Goal: Obtain resource: Download file/media

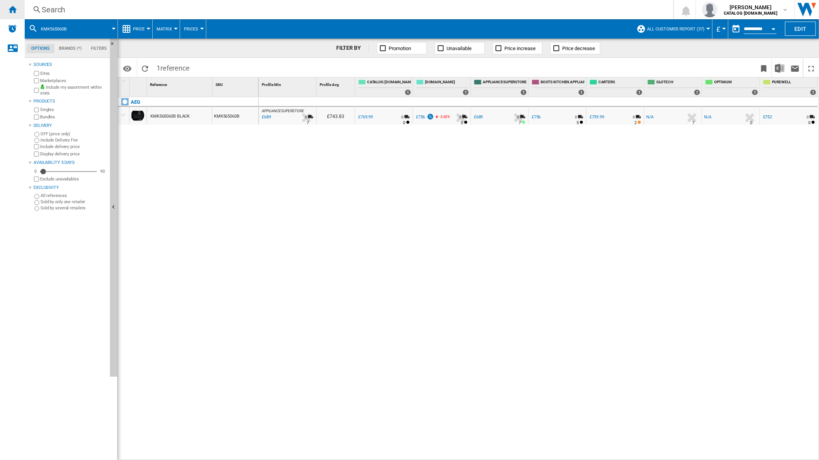
click at [19, 12] on div "Home" at bounding box center [12, 9] width 25 height 19
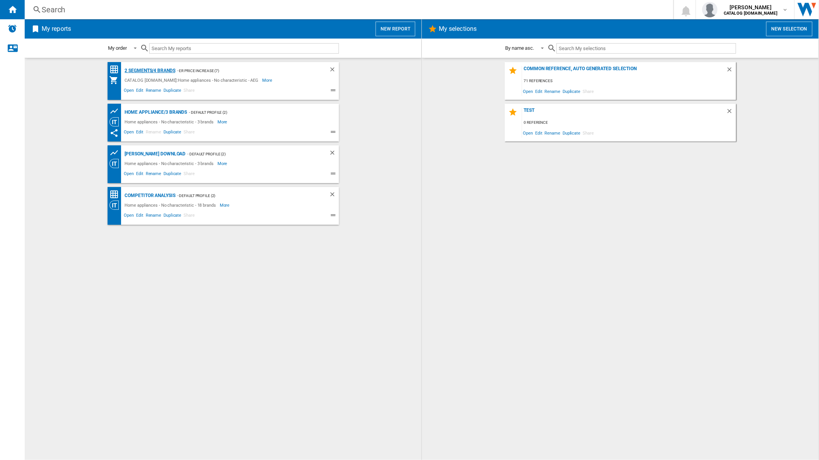
click at [142, 68] on div "2 segments/4 brands" at bounding box center [149, 71] width 52 height 10
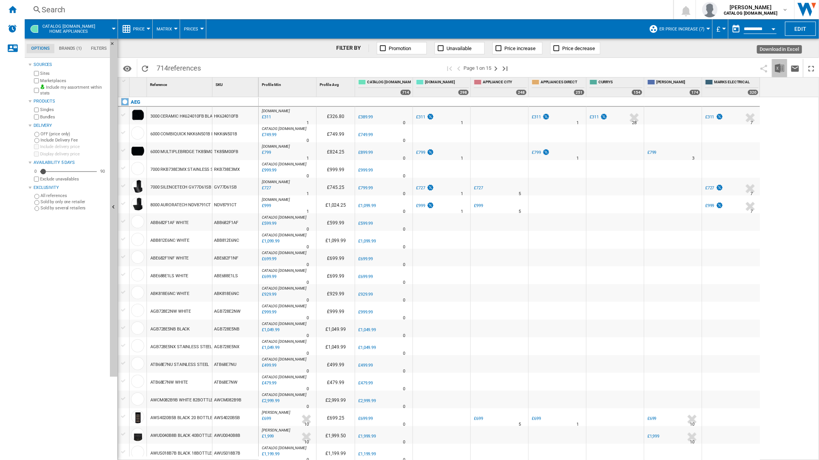
click at [776, 66] on img "Download in Excel" at bounding box center [779, 68] width 9 height 9
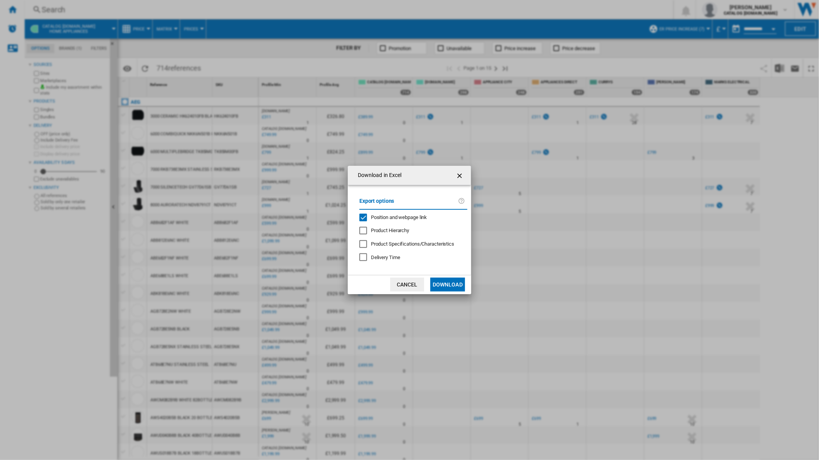
click at [459, 182] on div "Download in Excel" at bounding box center [409, 175] width 123 height 19
click at [462, 176] on ng-md-icon "getI18NText('BUTTONS.CLOSE_DIALOG')" at bounding box center [460, 175] width 9 height 9
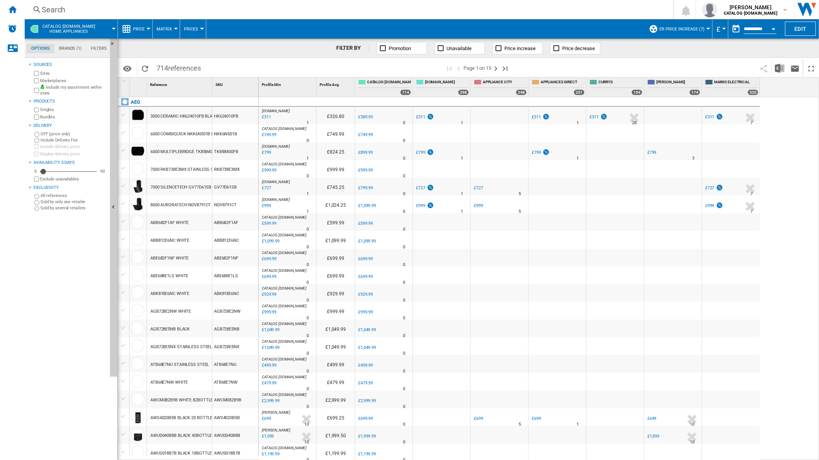
click at [731, 29] on button "button" at bounding box center [736, 28] width 15 height 15
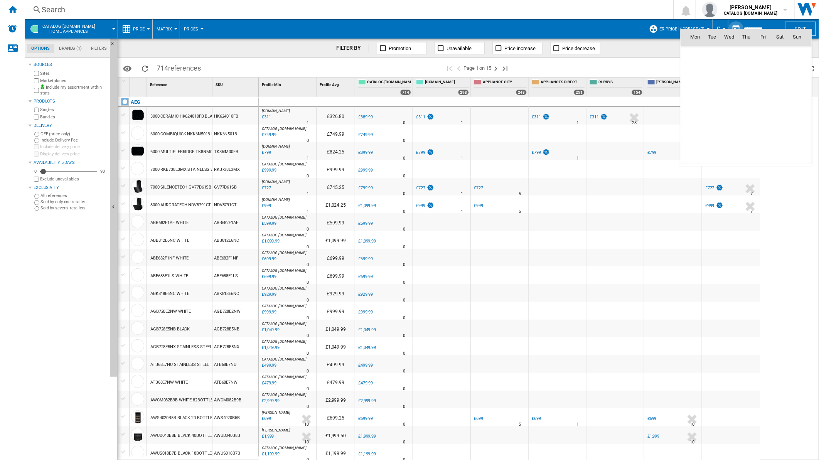
scroll to position [3680, 0]
click at [693, 86] on span "8" at bounding box center [695, 87] width 15 height 15
type input "**********"
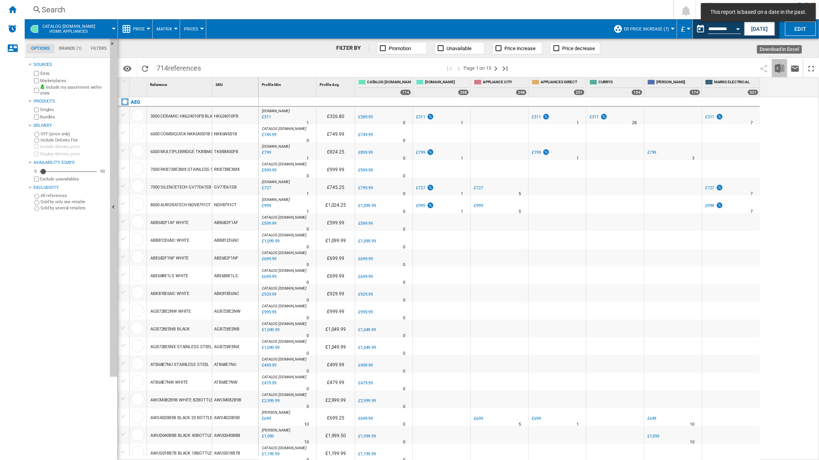
click at [777, 66] on img "Download in Excel" at bounding box center [779, 68] width 9 height 9
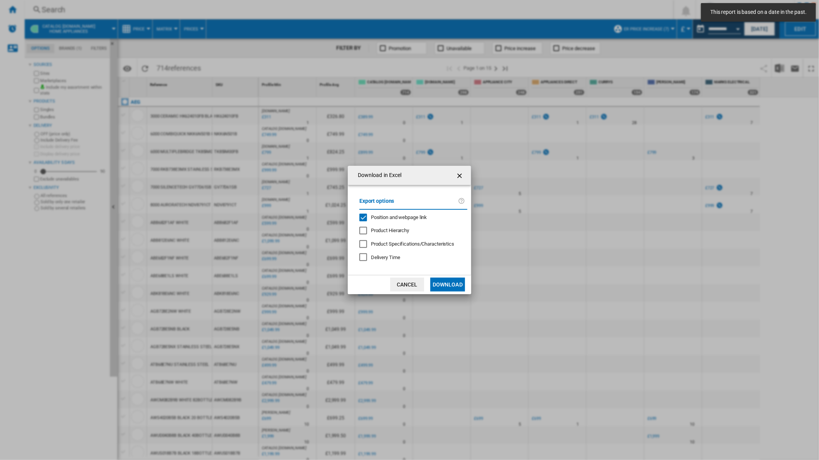
click at [389, 214] on span "Position and webpage link" at bounding box center [399, 217] width 56 height 6
click at [448, 283] on button "Download" at bounding box center [447, 285] width 35 height 14
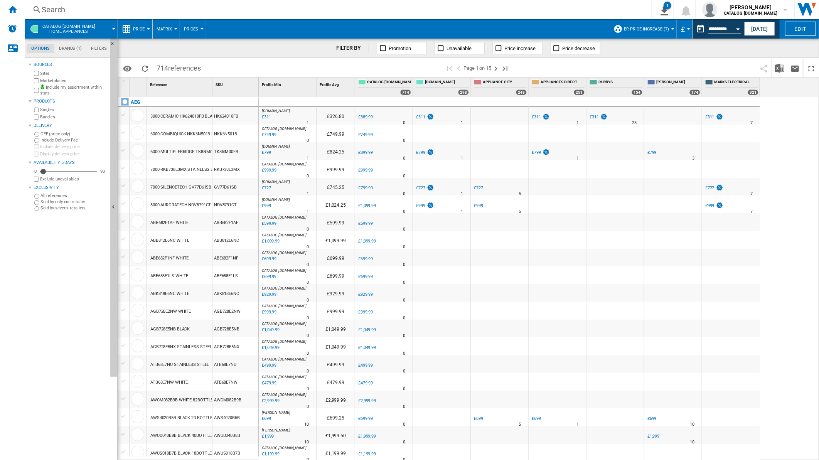
click at [592, 63] on span at bounding box center [636, 68] width 241 height 18
click at [645, 29] on span "ER Price Increase (7)" at bounding box center [646, 29] width 45 height 5
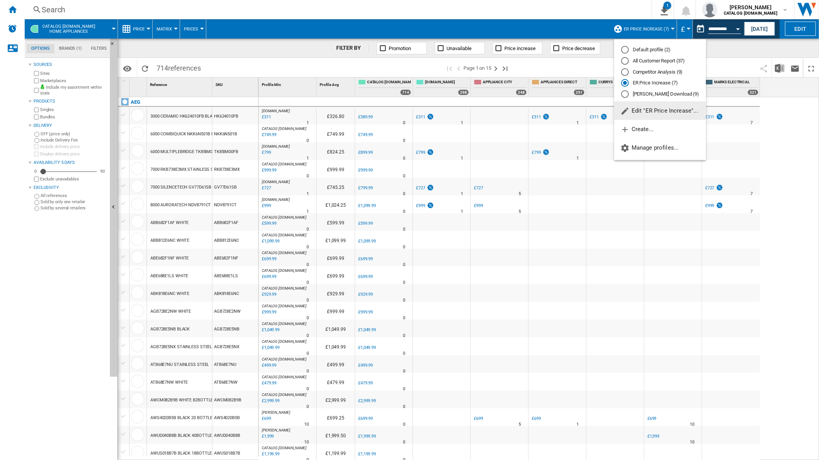
click at [641, 62] on md-radio-button "All Customer Report (37)" at bounding box center [660, 60] width 78 height 7
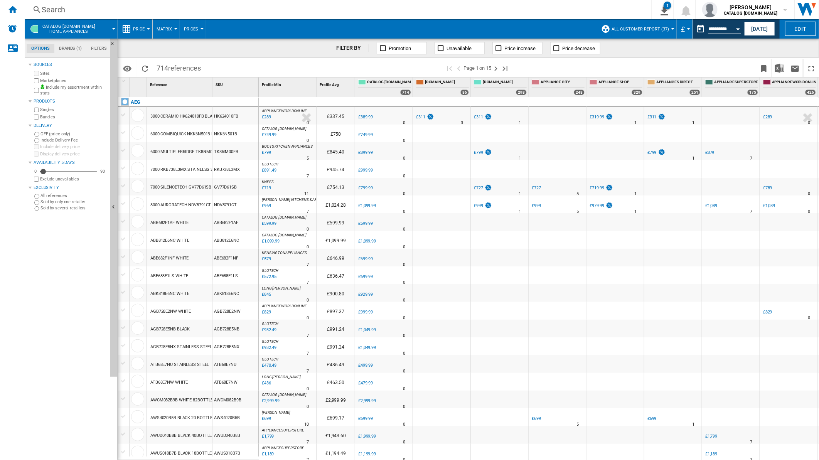
click at [287, 17] on div "Search Search 0 1 2 segments/4 brands [Price Matrix] Clear all exports [PERSON_…" at bounding box center [422, 9] width 795 height 19
click at [285, 14] on div "Search" at bounding box center [337, 9] width 590 height 11
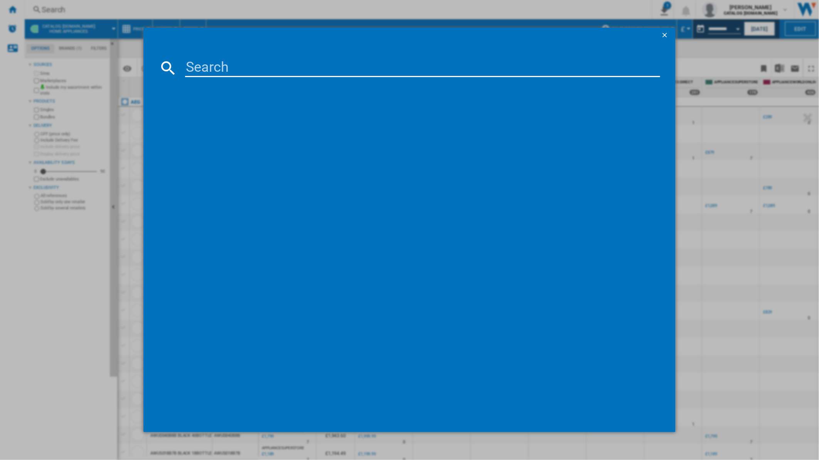
click at [255, 79] on md-dialog-content at bounding box center [409, 238] width 533 height 390
click at [258, 74] on input at bounding box center [423, 68] width 476 height 19
paste input "DTB3653M"
type input "DTB3653M"
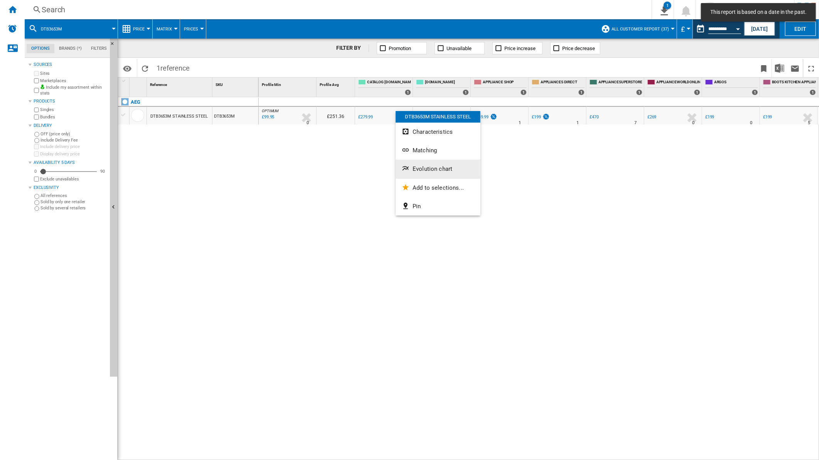
click at [414, 169] on span "Evolution chart" at bounding box center [433, 168] width 40 height 7
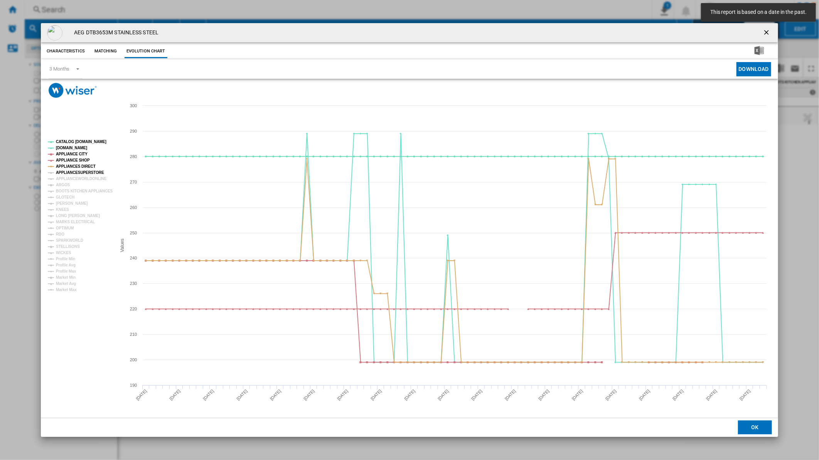
click at [75, 172] on tspan "APPLIANCESUPERSTORE" at bounding box center [80, 172] width 48 height 4
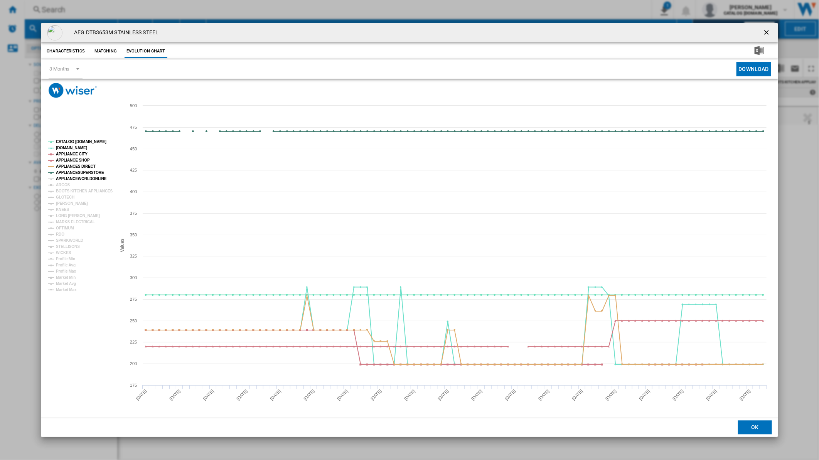
click at [73, 181] on tspan "APPLIANCEWORLDONLINE" at bounding box center [81, 179] width 51 height 4
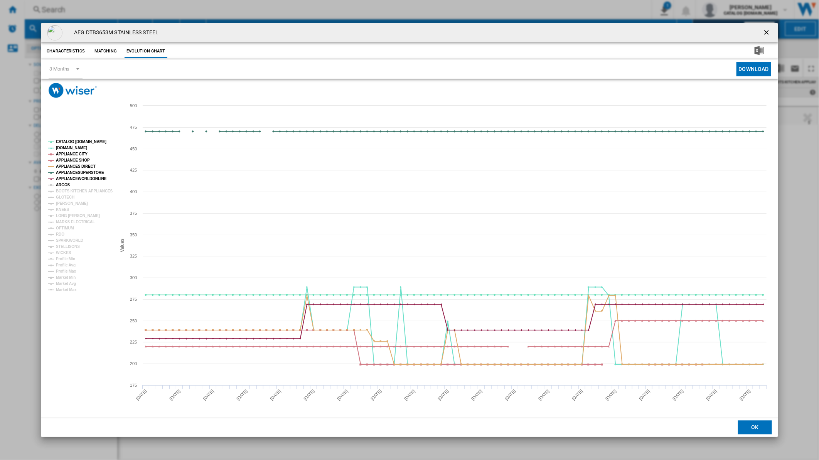
click at [64, 187] on tspan "ARGOS" at bounding box center [63, 185] width 14 height 4
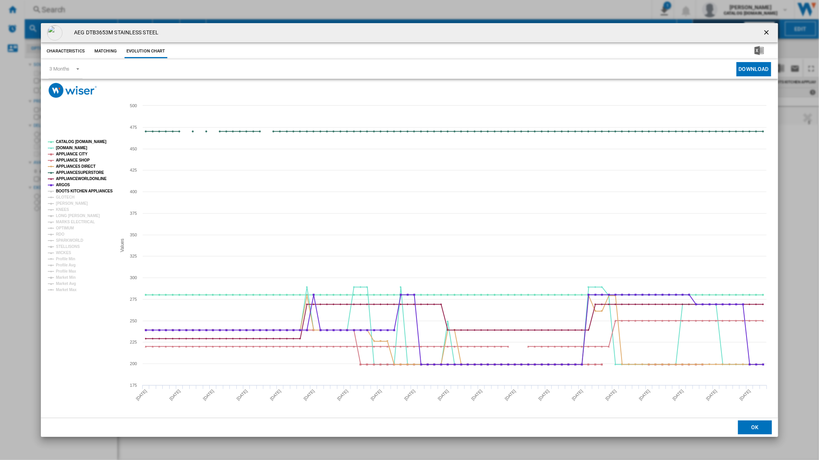
click at [66, 189] on tspan "BOOTS KITCHEN APPLIANCES" at bounding box center [84, 191] width 57 height 4
click at [64, 198] on tspan "GLOTECH" at bounding box center [65, 197] width 19 height 4
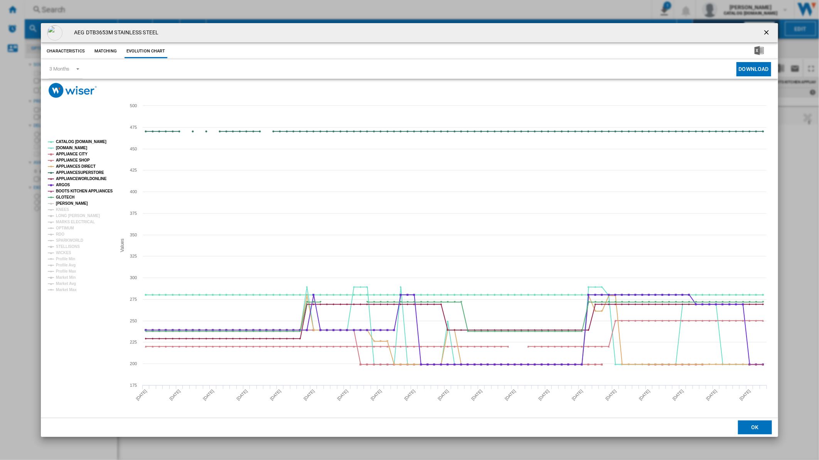
click at [64, 205] on tspan "[PERSON_NAME]" at bounding box center [72, 203] width 32 height 4
click at [61, 214] on tspan "LONG [PERSON_NAME]" at bounding box center [78, 216] width 44 height 4
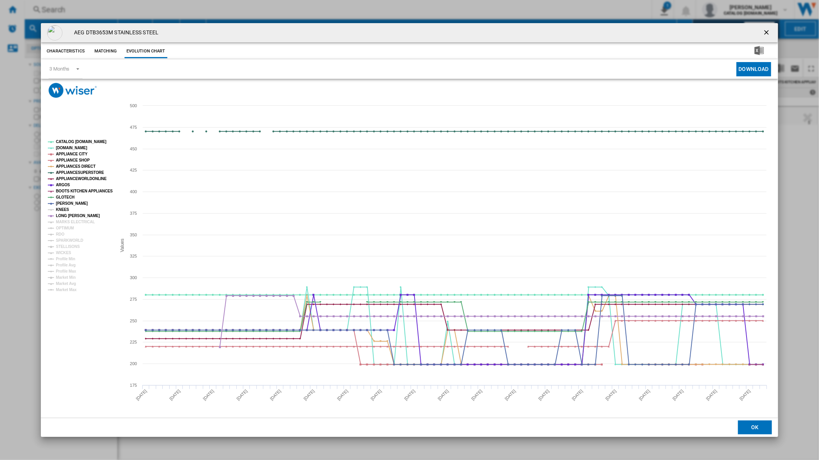
click at [62, 211] on tspan "KNEES" at bounding box center [62, 210] width 13 height 4
click at [65, 220] on tspan "MARKS ELECTRICAL" at bounding box center [75, 222] width 39 height 4
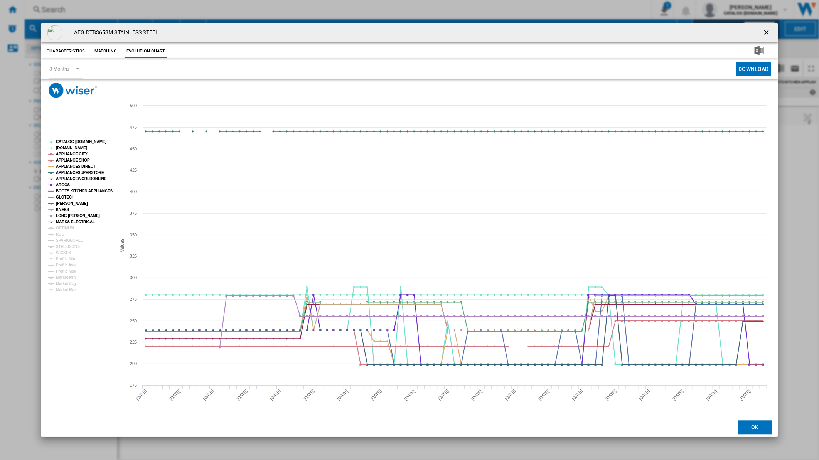
click at [64, 226] on tspan "OPTIMUM" at bounding box center [65, 228] width 18 height 4
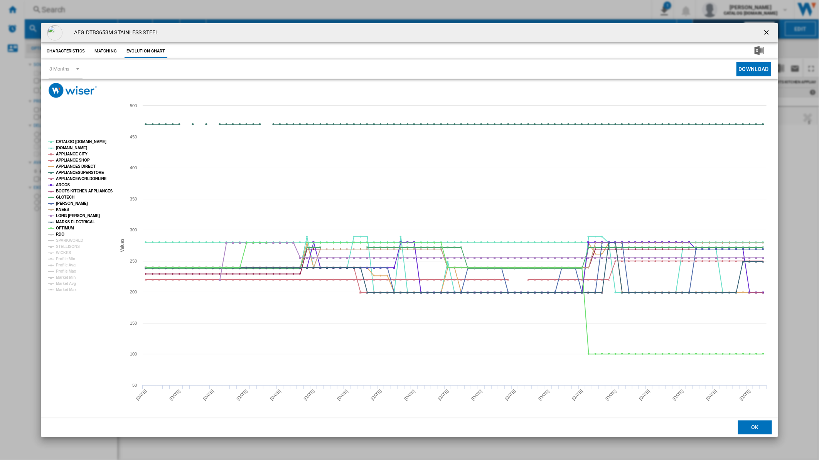
click at [59, 236] on tspan "RDO" at bounding box center [60, 234] width 8 height 4
click at [62, 241] on tspan "SPARKWORLD" at bounding box center [69, 240] width 27 height 4
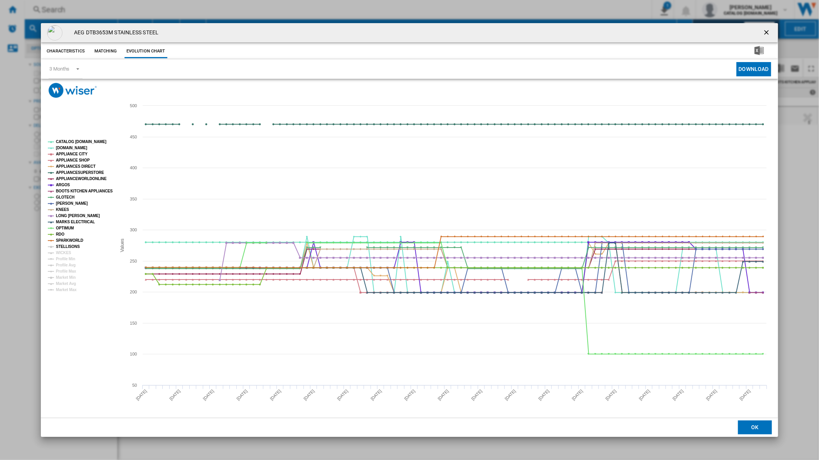
click at [63, 246] on tspan "STELLISONS" at bounding box center [68, 247] width 24 height 4
click at [62, 252] on tspan "WICKES" at bounding box center [63, 253] width 15 height 4
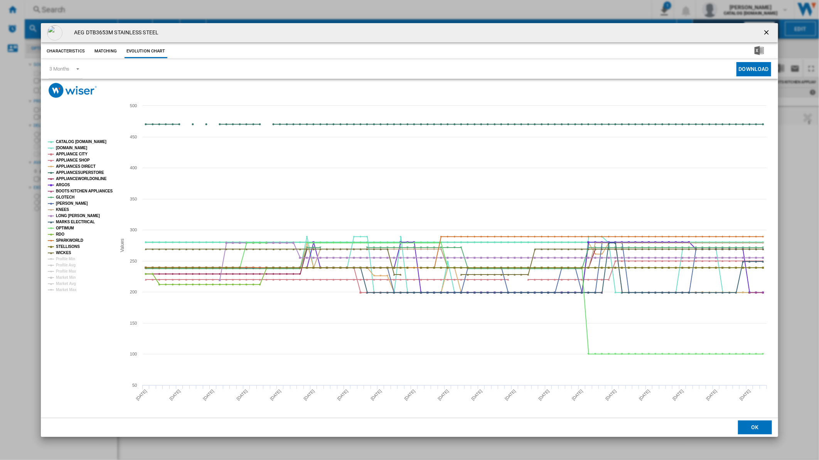
click at [68, 140] on tspan "CATALOG [DOMAIN_NAME]" at bounding box center [81, 142] width 51 height 4
click at [63, 148] on tspan "[DOMAIN_NAME]" at bounding box center [71, 148] width 31 height 4
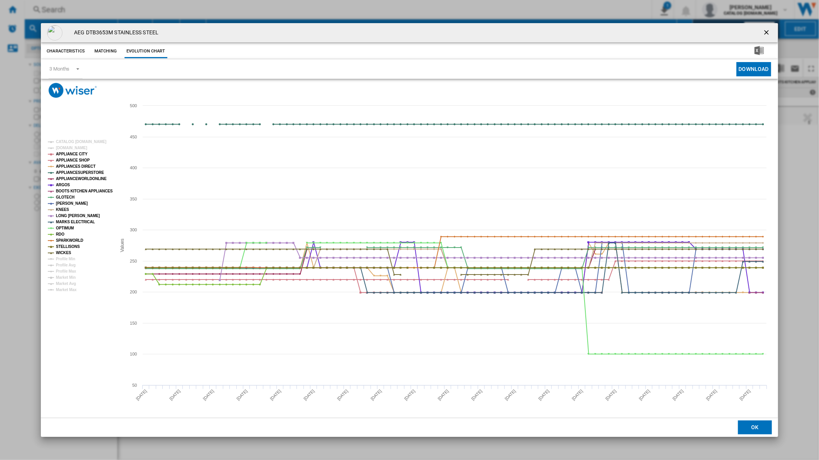
click at [63, 148] on tspan "[DOMAIN_NAME]" at bounding box center [71, 148] width 31 height 4
click at [66, 154] on tspan "APPLIANCE CITY" at bounding box center [72, 154] width 32 height 4
click at [72, 189] on tspan "BOOTS KITCHEN APPLIANCES" at bounding box center [84, 191] width 57 height 4
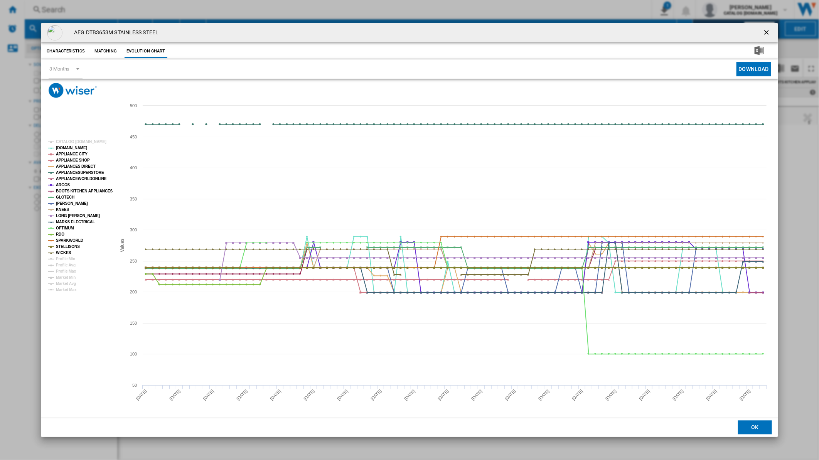
click at [72, 189] on tspan "BOOTS KITCHEN APPLIANCES" at bounding box center [84, 191] width 57 height 4
click at [66, 183] on tspan "ARGOS" at bounding box center [63, 185] width 14 height 4
click at [69, 178] on tspan "APPLIANCEWORLDONLINE" at bounding box center [81, 179] width 51 height 4
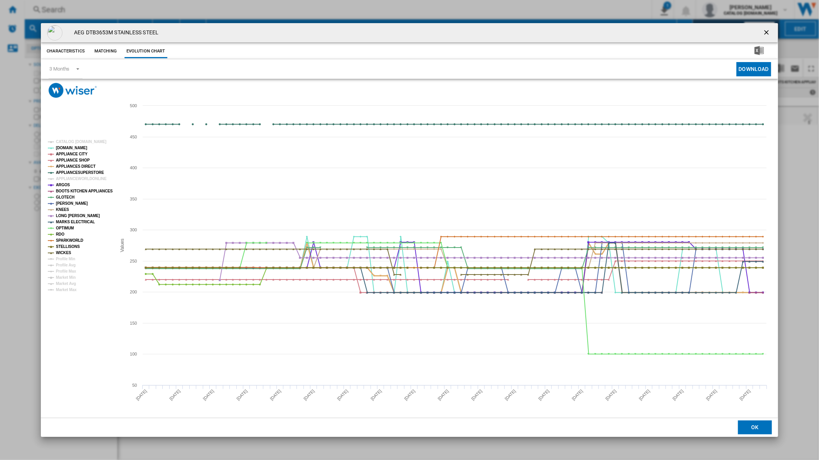
click at [74, 166] on tspan "APPLIANCES DIRECT" at bounding box center [76, 166] width 40 height 4
click at [69, 198] on tspan "GLOTECH" at bounding box center [65, 197] width 19 height 4
click at [62, 202] on tspan "[PERSON_NAME]" at bounding box center [72, 203] width 32 height 4
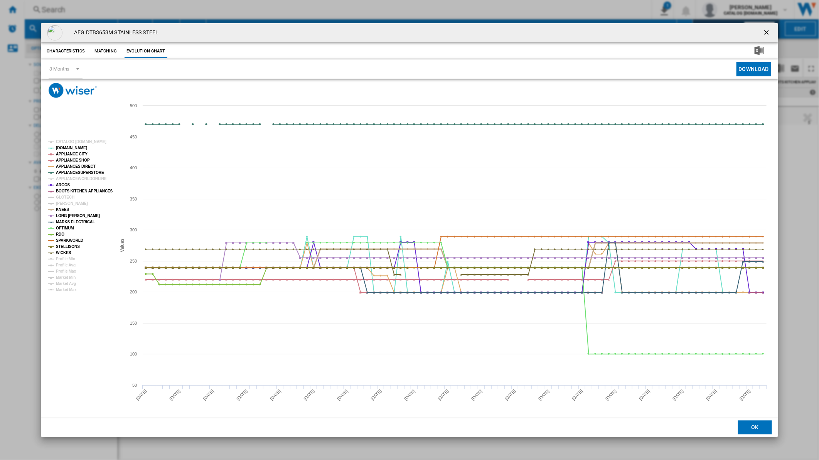
click at [61, 210] on tspan "KNEES" at bounding box center [62, 210] width 13 height 4
click at [66, 218] on tspan "LONG [PERSON_NAME]" at bounding box center [78, 216] width 44 height 4
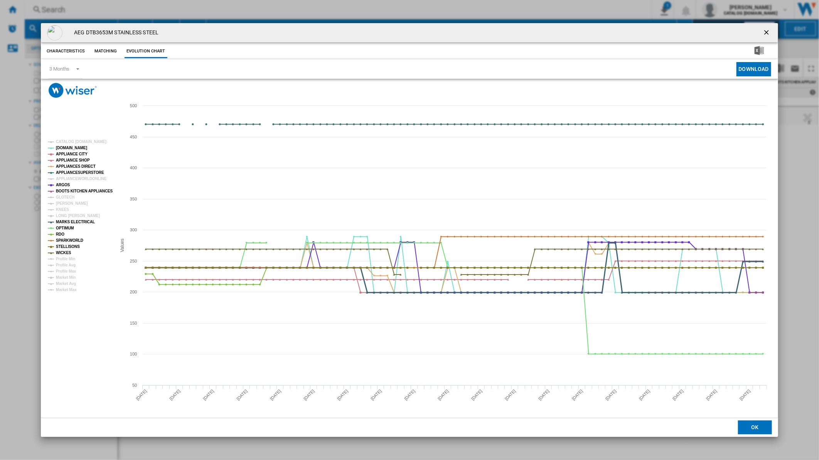
click at [67, 223] on tspan "MARKS ELECTRICAL" at bounding box center [75, 222] width 39 height 4
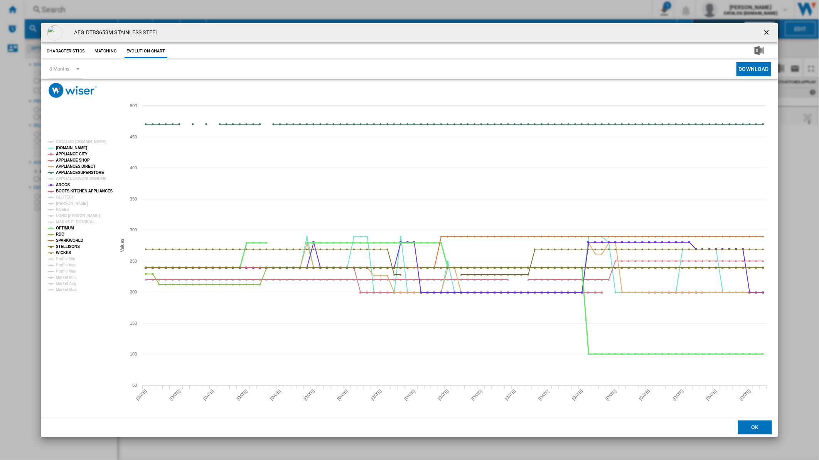
click at [64, 230] on tspan "OPTIMUM" at bounding box center [65, 228] width 18 height 4
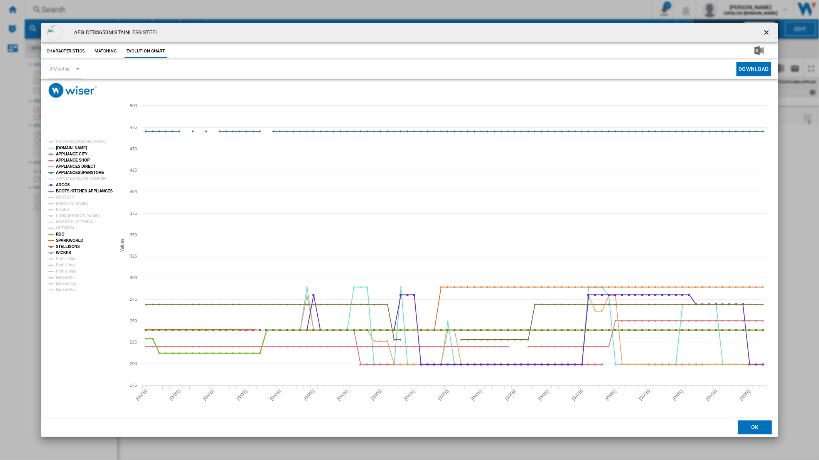
click at [59, 234] on tspan "RDO" at bounding box center [60, 234] width 8 height 4
click at [63, 240] on tspan "SPARKWORLD" at bounding box center [69, 240] width 27 height 4
click at [64, 245] on tspan "STELLISONS" at bounding box center [68, 247] width 24 height 4
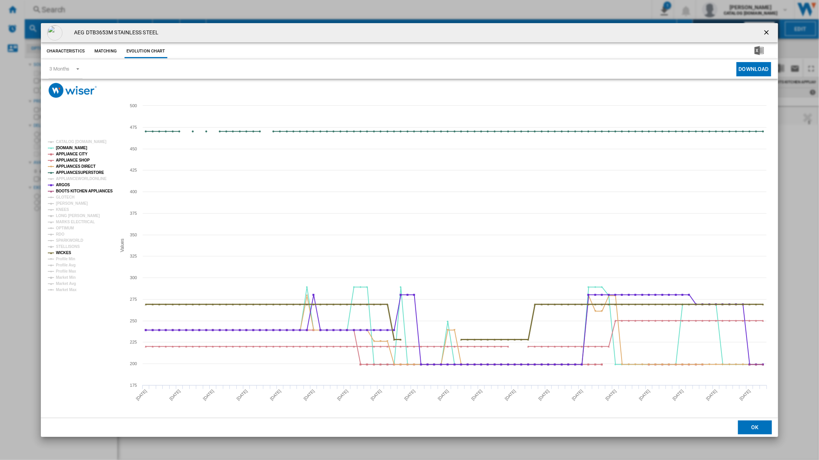
click at [64, 251] on tspan "WICKES" at bounding box center [63, 253] width 15 height 4
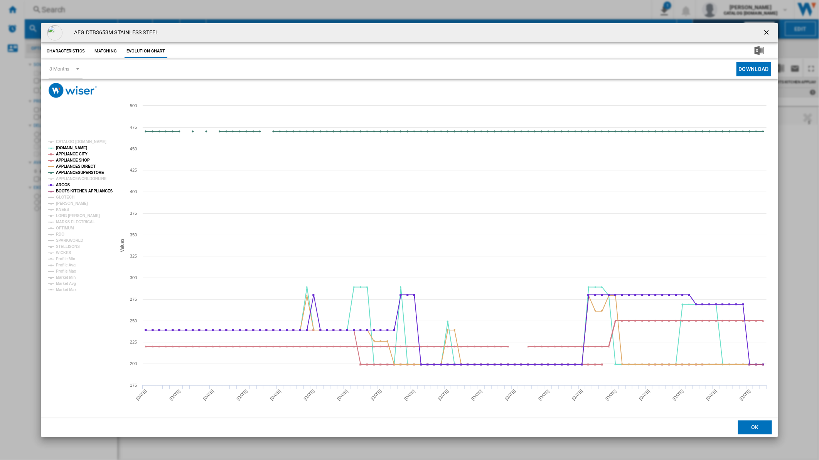
click at [77, 161] on tspan "APPLIANCE SHOP" at bounding box center [73, 160] width 34 height 4
click at [76, 172] on tspan "APPLIANCESUPERSTORE" at bounding box center [80, 172] width 48 height 4
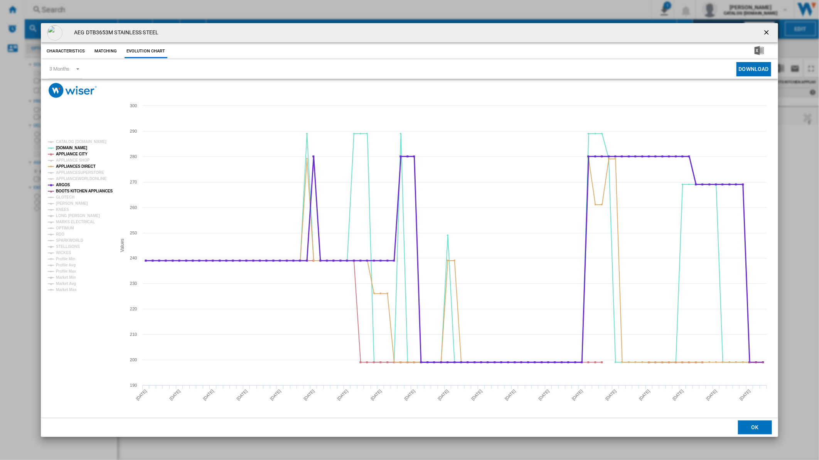
click at [64, 186] on tspan "ARGOS" at bounding box center [63, 185] width 14 height 4
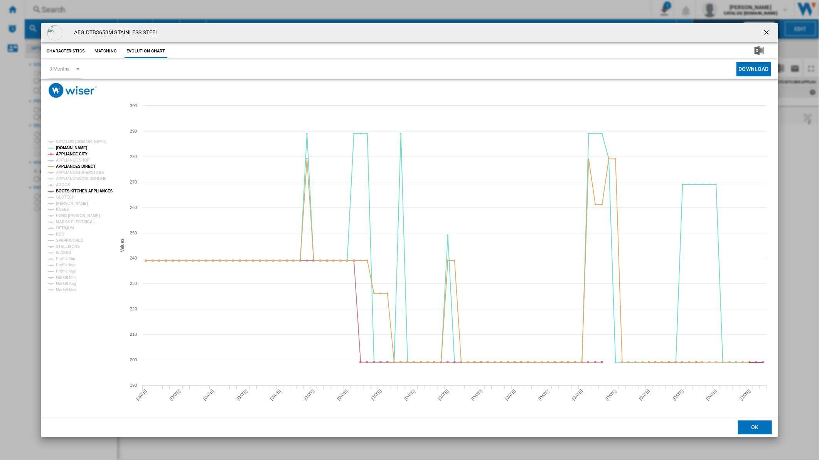
click at [66, 191] on tspan "BOOTS KITCHEN APPLIANCES" at bounding box center [84, 191] width 57 height 4
click at [67, 228] on tspan "OPTIMUM" at bounding box center [65, 228] width 18 height 4
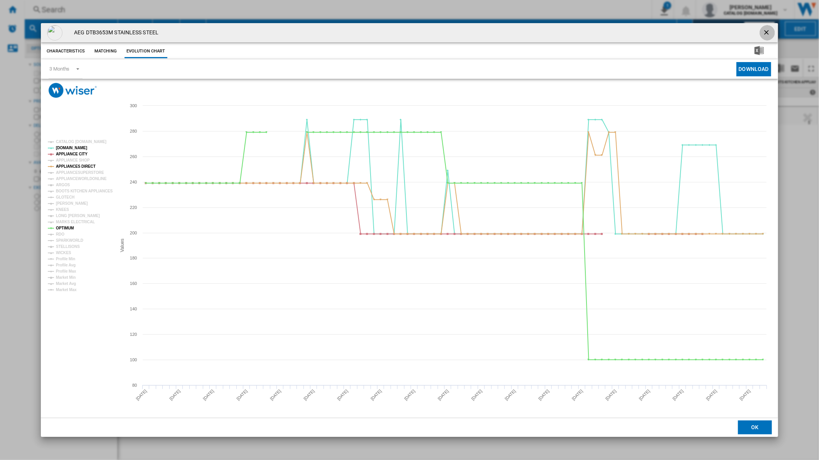
click at [763, 32] on ng-md-icon "getI18NText('BUTTONS.CLOSE_DIALOG')" at bounding box center [767, 33] width 9 height 9
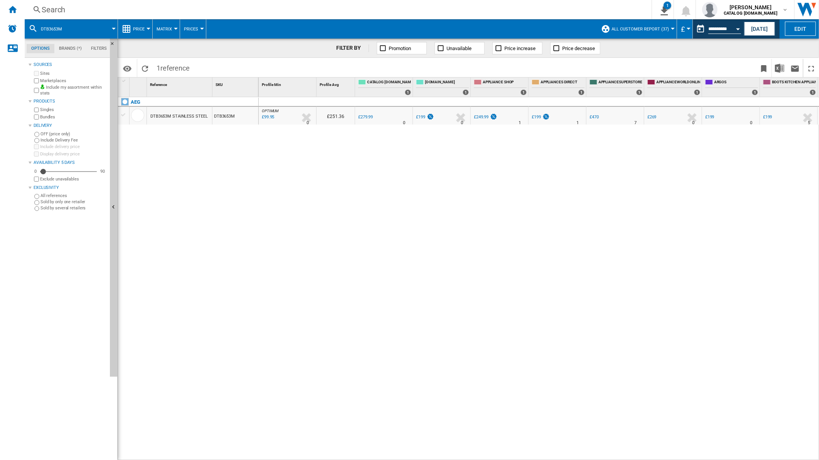
click at [486, 8] on div "Search" at bounding box center [337, 9] width 590 height 11
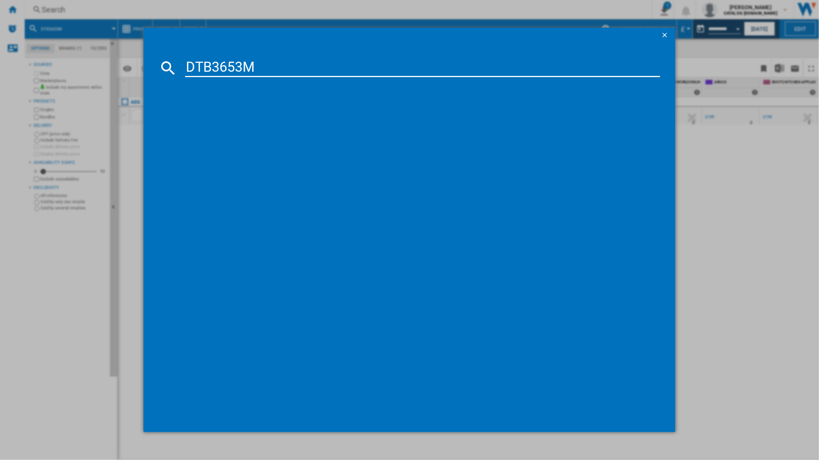
type input "DTB3653M"
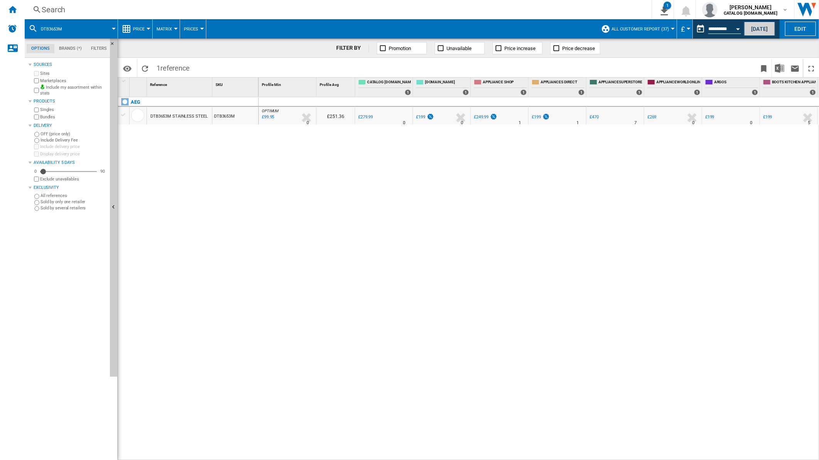
click at [752, 24] on button "[DATE]" at bounding box center [759, 29] width 31 height 14
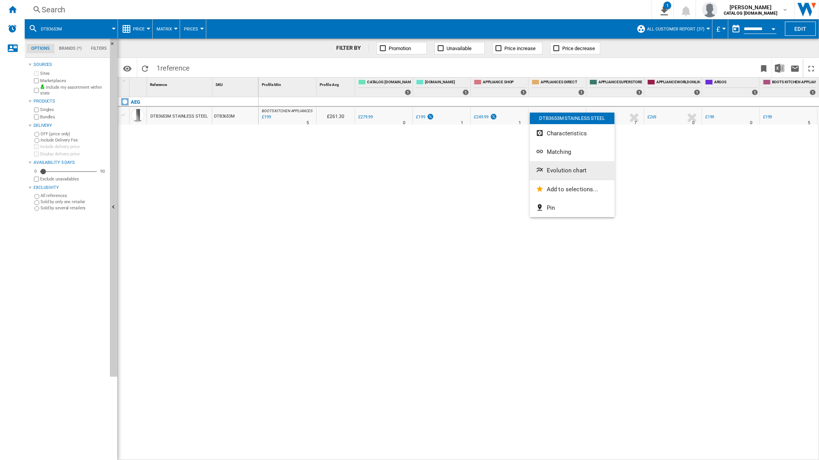
click at [573, 179] on button "Evolution chart" at bounding box center [572, 170] width 85 height 19
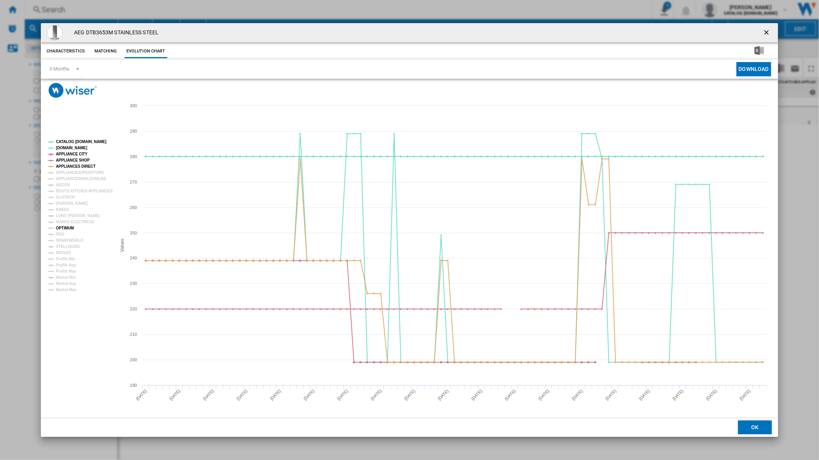
click at [66, 230] on tspan "OPTIMUM" at bounding box center [65, 228] width 18 height 4
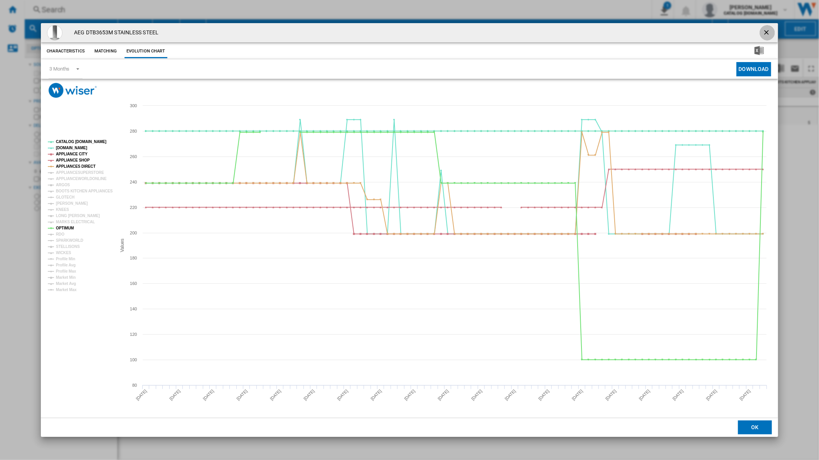
click at [763, 30] on ng-md-icon "getI18NText('BUTTONS.CLOSE_DIALOG')" at bounding box center [767, 33] width 9 height 9
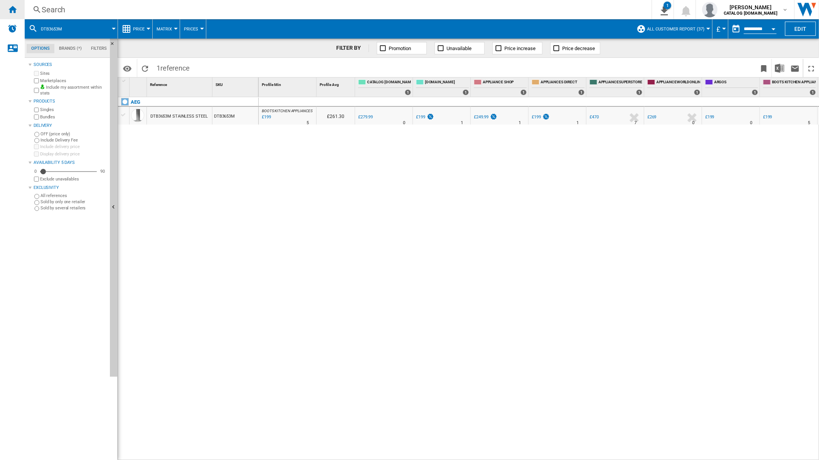
click at [9, 5] on ng-md-icon "Home" at bounding box center [12, 9] width 9 height 9
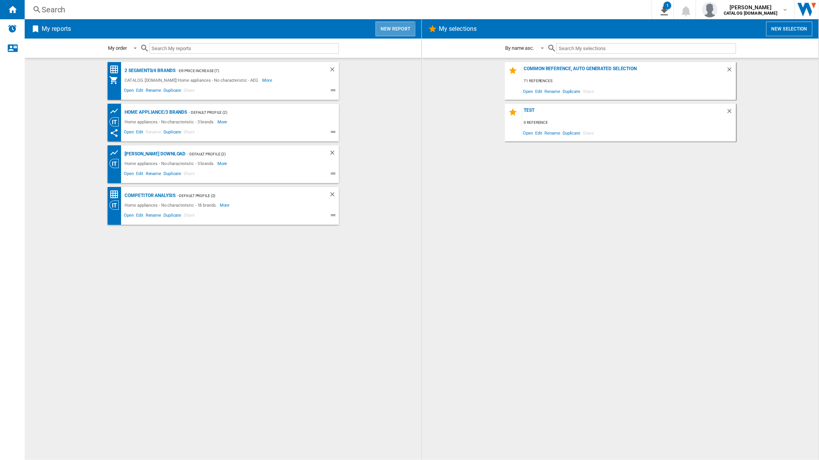
click at [380, 32] on button "New report" at bounding box center [396, 29] width 40 height 15
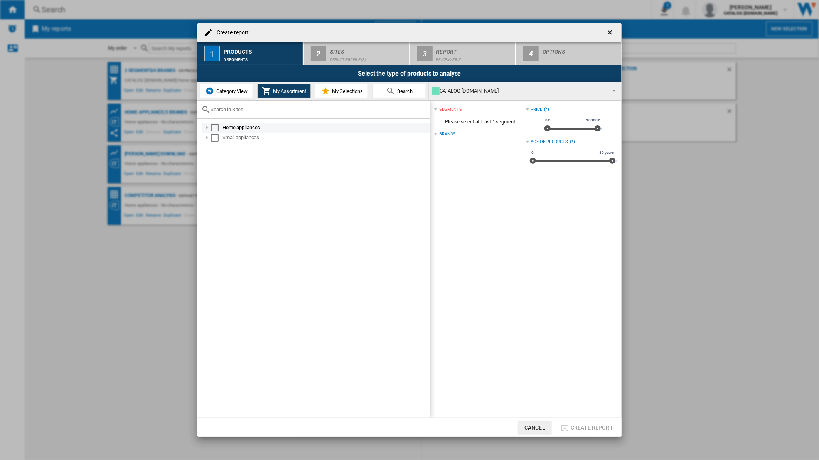
click at [218, 128] on div "Select" at bounding box center [215, 128] width 8 height 8
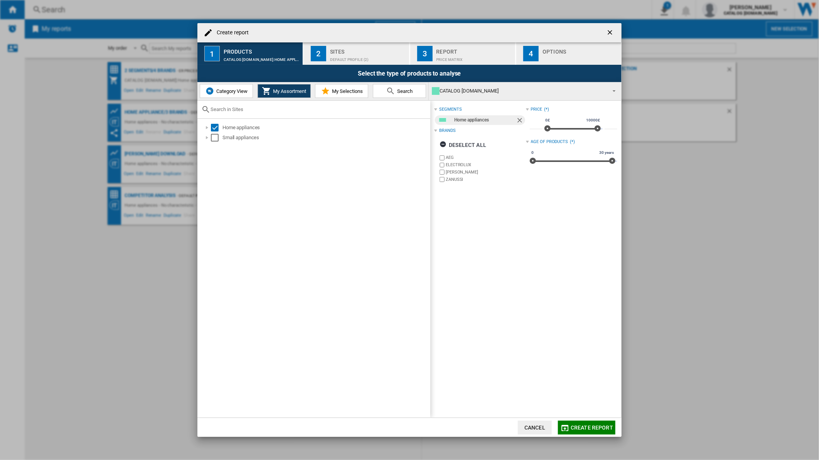
click at [458, 165] on label "ELECTROLUX" at bounding box center [486, 165] width 80 height 6
click at [456, 172] on label "[PERSON_NAME]" at bounding box center [486, 172] width 80 height 6
click at [450, 181] on label "ZANUSSI" at bounding box center [486, 180] width 80 height 6
click at [361, 51] on div "Sites" at bounding box center [368, 50] width 76 height 8
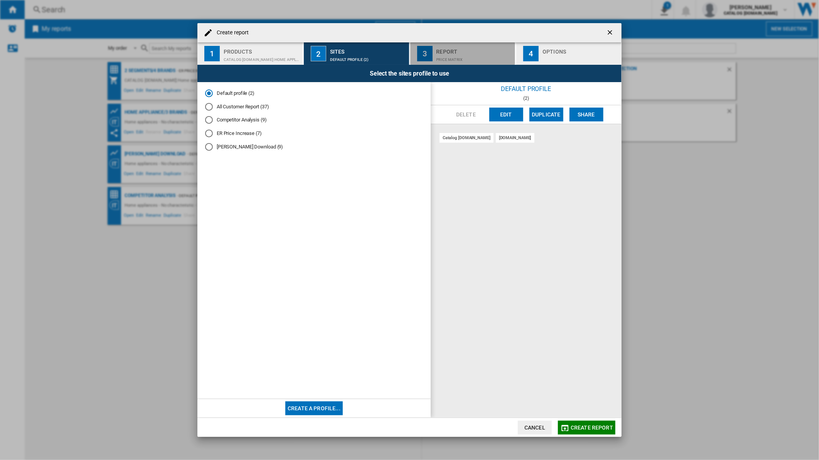
click at [456, 59] on div "Price Matrix" at bounding box center [475, 58] width 76 height 8
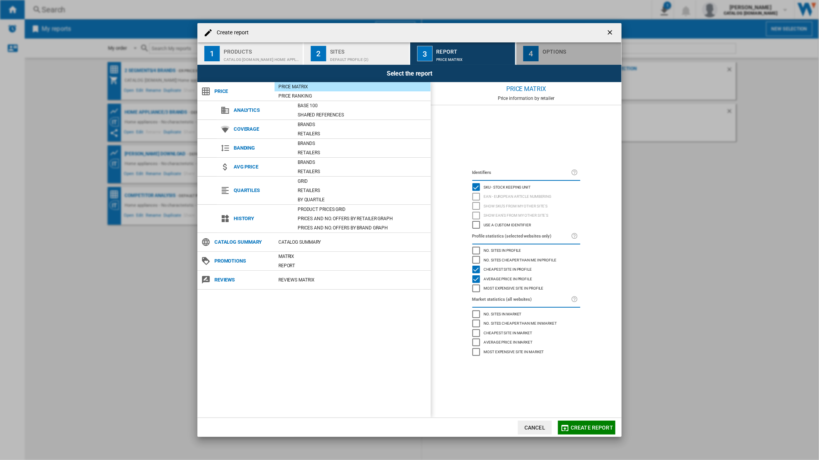
click at [567, 48] on div "Options" at bounding box center [581, 50] width 76 height 8
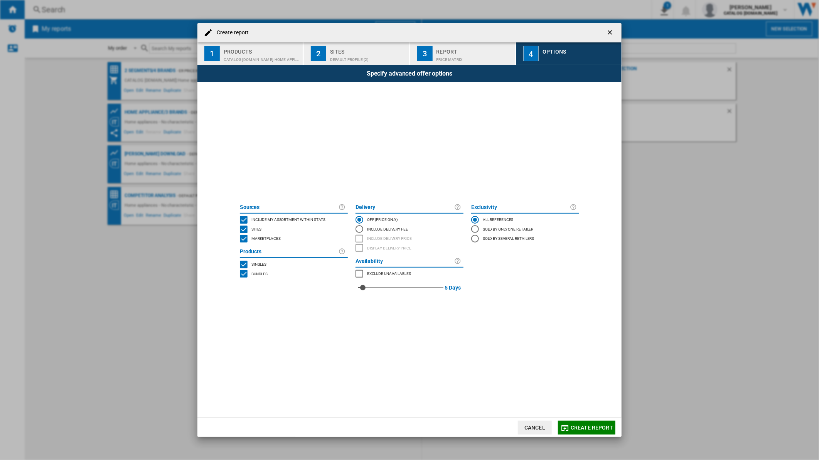
click at [580, 427] on span "Create report" at bounding box center [592, 428] width 42 height 6
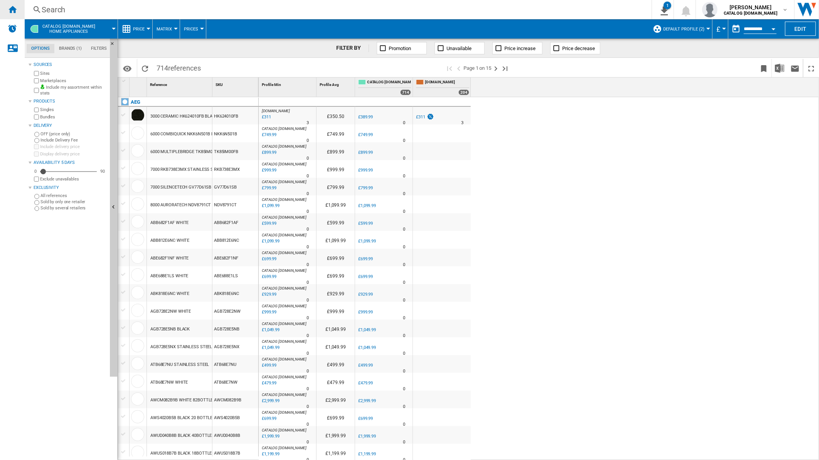
click at [17, 10] on ng-md-icon "Home" at bounding box center [12, 9] width 9 height 9
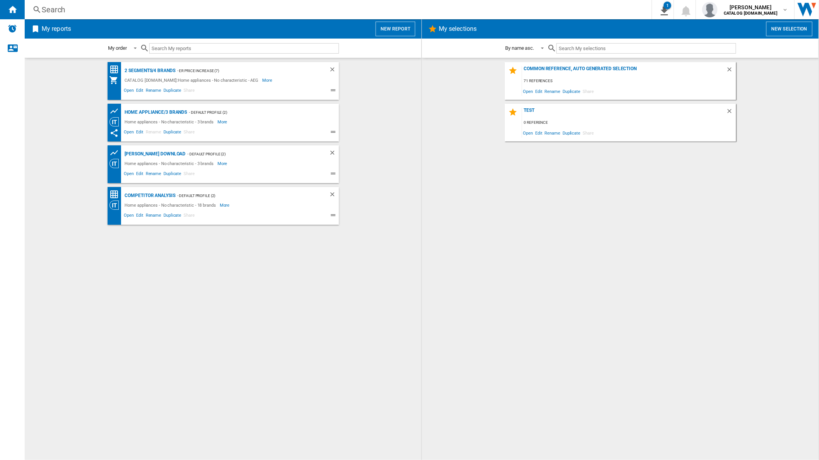
click at [393, 30] on button "New report" at bounding box center [396, 29] width 40 height 15
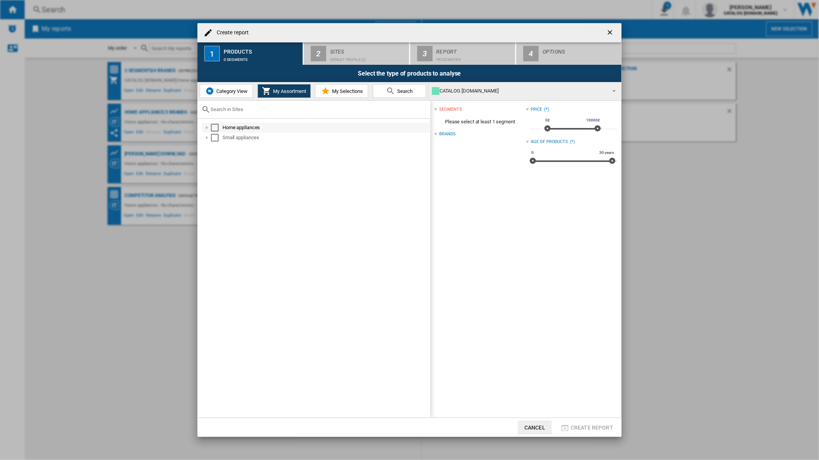
click at [211, 126] on div "Select" at bounding box center [215, 128] width 8 height 8
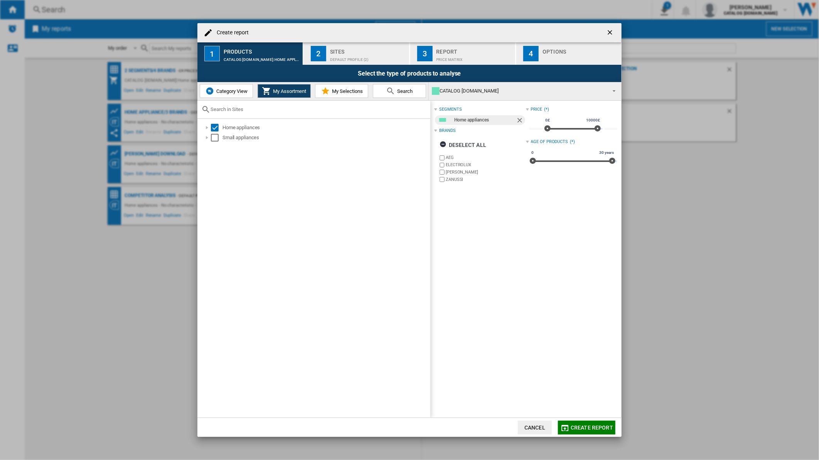
click at [457, 163] on label "ELECTROLUX" at bounding box center [486, 165] width 80 height 6
click at [453, 172] on label "[PERSON_NAME]" at bounding box center [486, 172] width 80 height 6
click at [450, 180] on label "ZANUSSI" at bounding box center [486, 180] width 80 height 6
click at [607, 32] on ng-md-icon "getI18NText('BUTTONS.CLOSE_DIALOG')" at bounding box center [610, 33] width 9 height 9
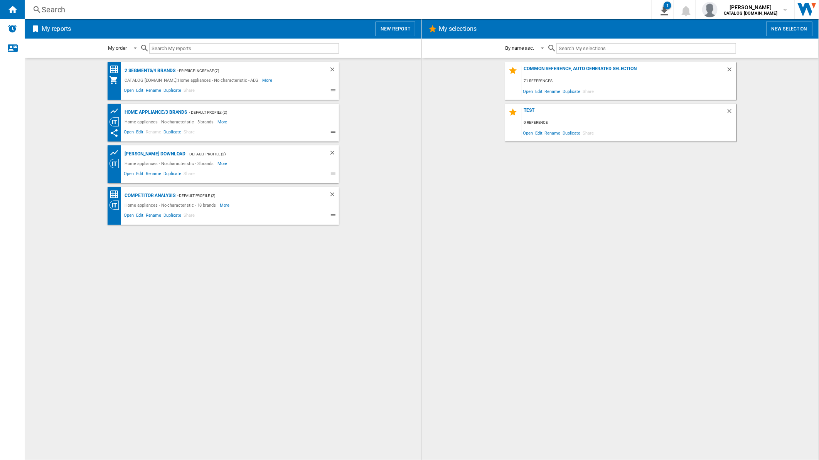
click at [390, 24] on button "New report" at bounding box center [396, 29] width 40 height 15
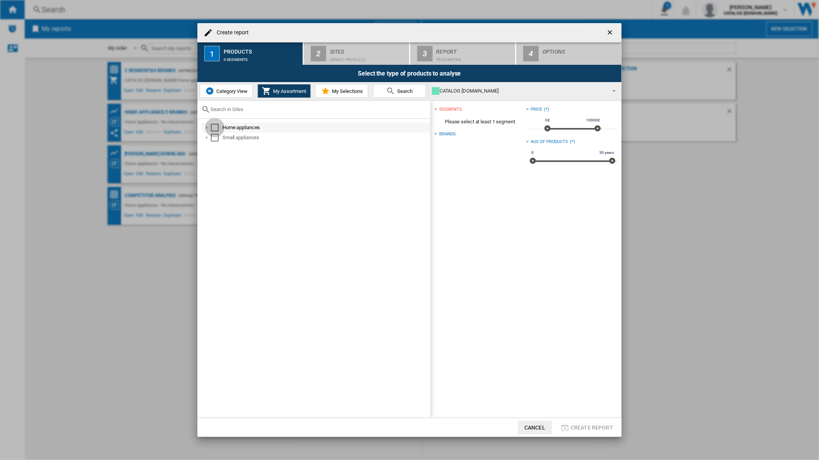
click at [215, 128] on div "Select" at bounding box center [215, 128] width 8 height 8
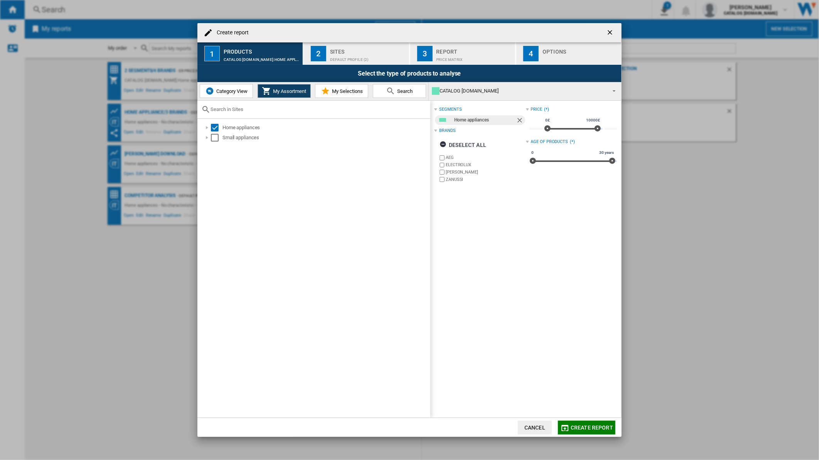
click at [456, 167] on label "ELECTROLUX" at bounding box center [486, 165] width 80 height 6
drag, startPoint x: 452, startPoint y: 174, endPoint x: 450, endPoint y: 180, distance: 6.0
click at [452, 174] on label "[PERSON_NAME]" at bounding box center [486, 172] width 80 height 6
drag, startPoint x: 450, startPoint y: 181, endPoint x: 410, endPoint y: 91, distance: 99.1
click at [450, 181] on label "ZANUSSI" at bounding box center [486, 180] width 80 height 6
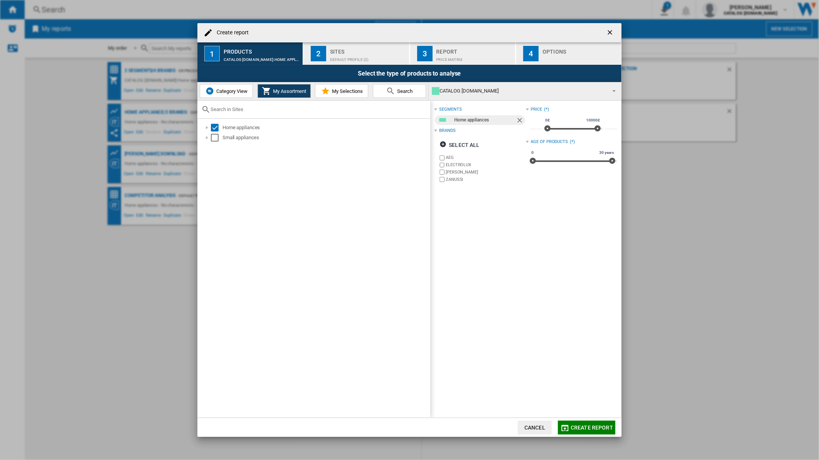
click at [375, 58] on div "Default profile (2)" at bounding box center [368, 58] width 76 height 8
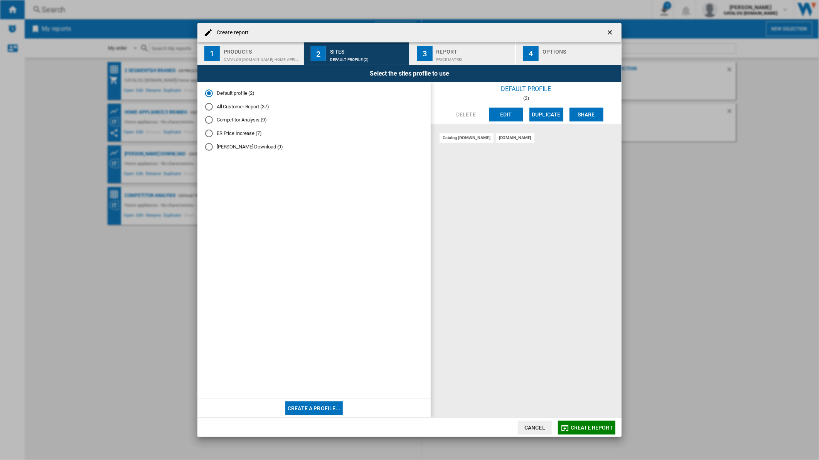
click at [452, 54] on div "Price Matrix" at bounding box center [475, 58] width 76 height 8
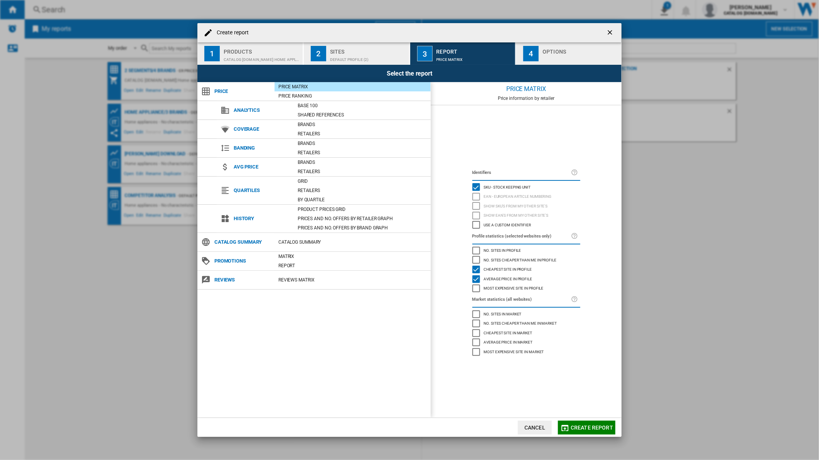
click at [546, 52] on div "Options" at bounding box center [581, 50] width 76 height 8
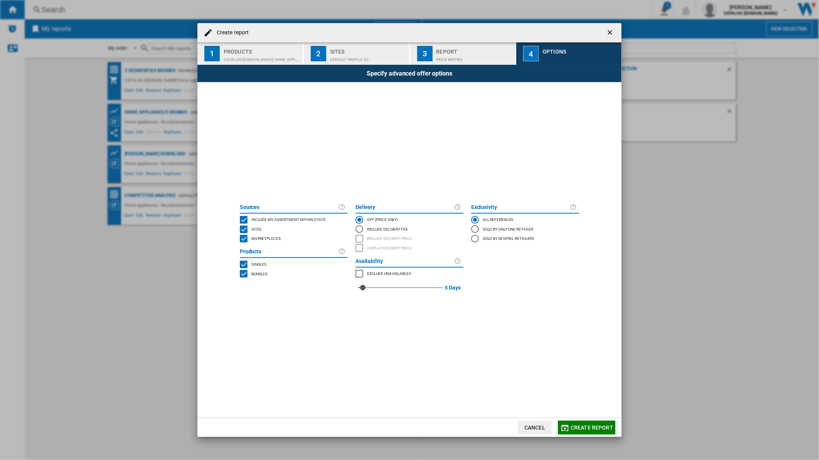
click at [588, 425] on span "Create report" at bounding box center [592, 428] width 42 height 6
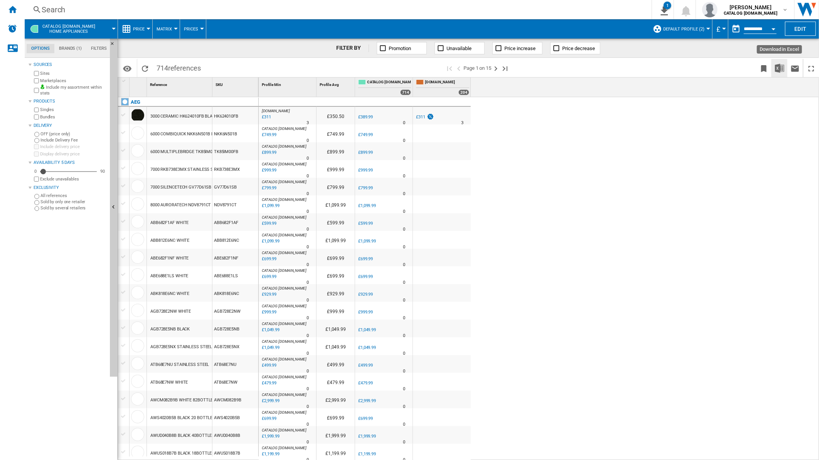
click at [778, 67] on img "Download in Excel" at bounding box center [779, 68] width 9 height 9
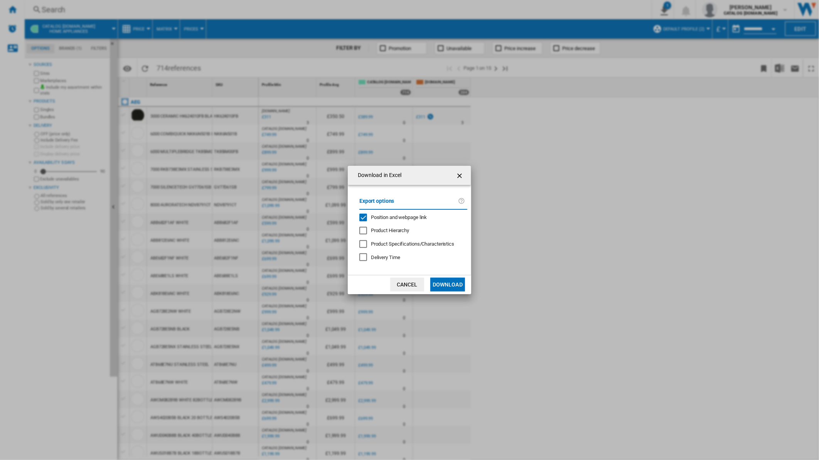
click at [367, 216] on div "Position and webpage link" at bounding box center [363, 218] width 8 height 8
click at [446, 282] on button "Download" at bounding box center [447, 285] width 35 height 14
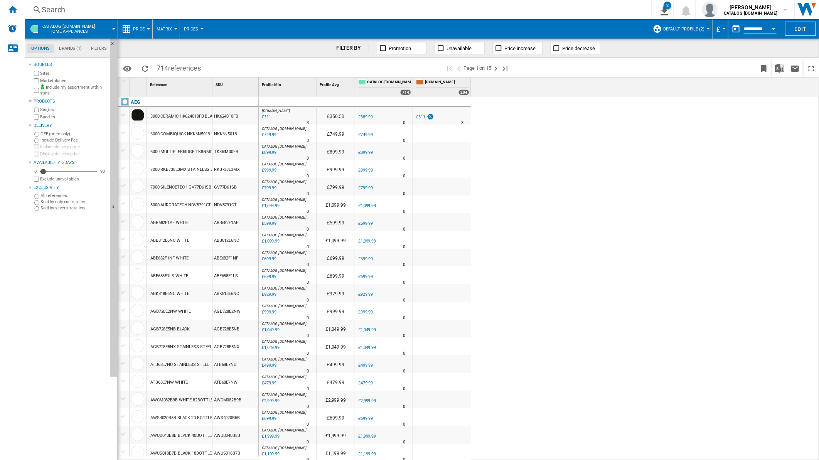
drag, startPoint x: 665, startPoint y: 236, endPoint x: 683, endPoint y: 242, distance: 19.3
click at [672, 240] on div "[DOMAIN_NAME] : [GEOGRAPHIC_DATA] AMAZON -20.3 % £311 % N/A 3 [DOMAIN_NAME] : U…" at bounding box center [539, 278] width 561 height 363
drag, startPoint x: 620, startPoint y: 250, endPoint x: 625, endPoint y: 245, distance: 7.4
click at [620, 249] on div "[DOMAIN_NAME] : [GEOGRAPHIC_DATA] AMAZON -20.3 % £311 % N/A 3 [DOMAIN_NAME] : U…" at bounding box center [539, 278] width 561 height 363
